Goal: Task Accomplishment & Management: Manage account settings

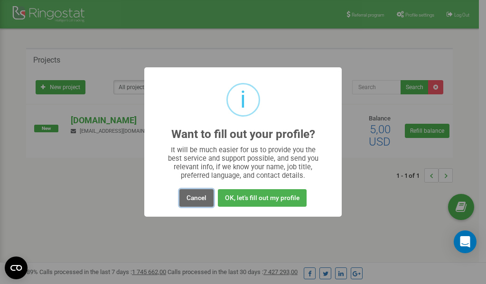
click at [200, 197] on button "Cancel" at bounding box center [196, 198] width 34 height 18
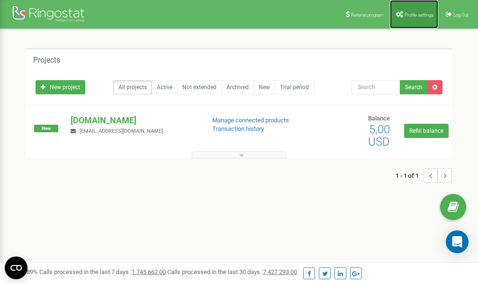
click at [411, 11] on link "Profile settings" at bounding box center [414, 14] width 48 height 28
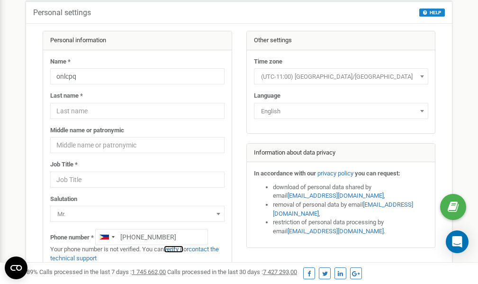
click at [177, 250] on link "verify it" at bounding box center [173, 249] width 19 height 7
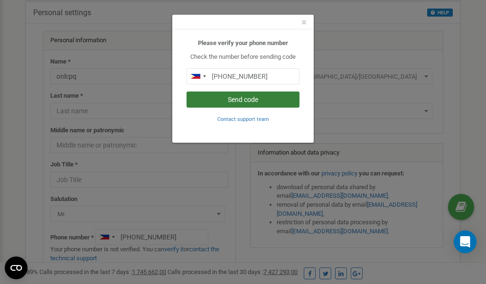
click at [240, 97] on button "Send code" at bounding box center [242, 100] width 113 height 16
